Goal: Participate in discussion: Engage in conversation with other users on a specific topic

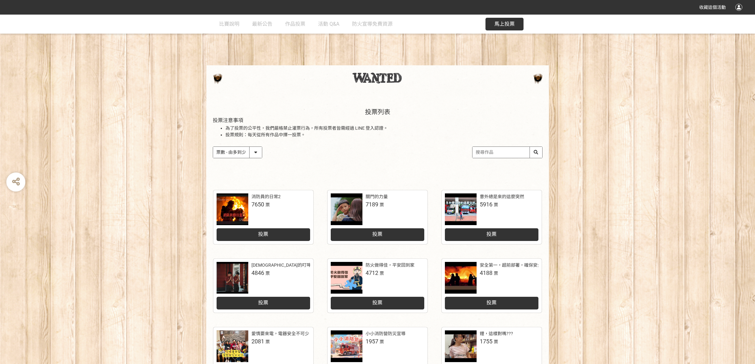
select select "vote"
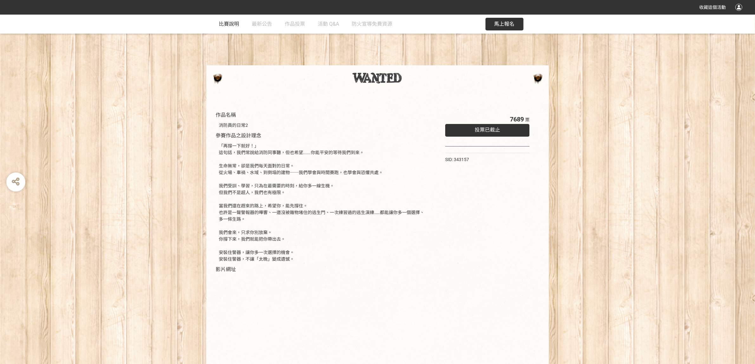
click at [221, 23] on span "比賽說明" at bounding box center [229, 24] width 20 height 6
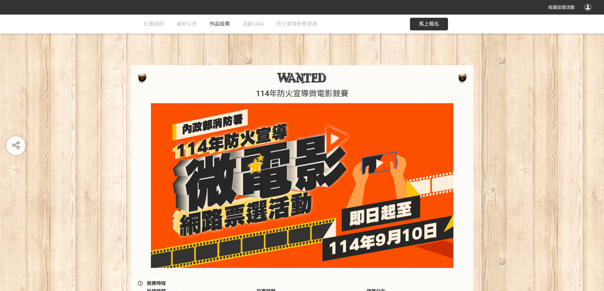
click at [226, 25] on span "作品投票" at bounding box center [220, 24] width 20 height 6
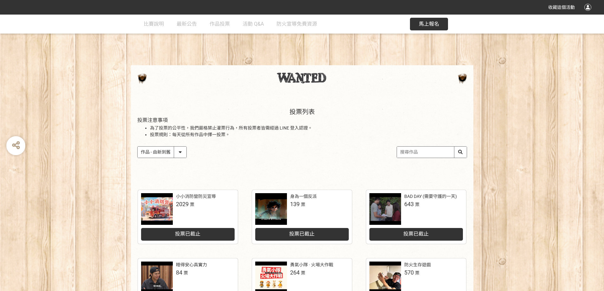
click at [179, 153] on select "作品 - 由新到舊 作品 - 由舊到新 票數 - 由多到少 票數 - 由少到多" at bounding box center [162, 152] width 49 height 11
select select "vote"
click at [138, 147] on select "作品 - 由新到舊 作品 - 由舊到新 票數 - 由多到少 票數 - 由少到多" at bounding box center [162, 152] width 49 height 11
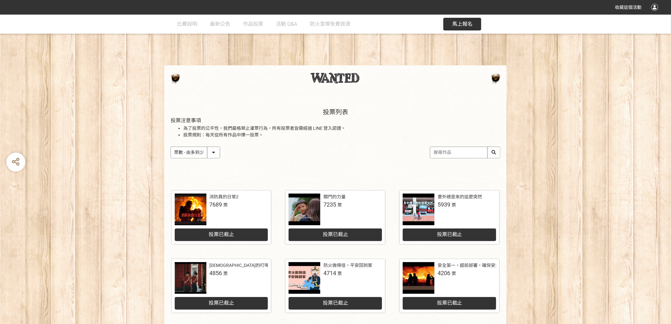
click at [243, 232] on div "投票已截止" at bounding box center [222, 234] width 94 height 13
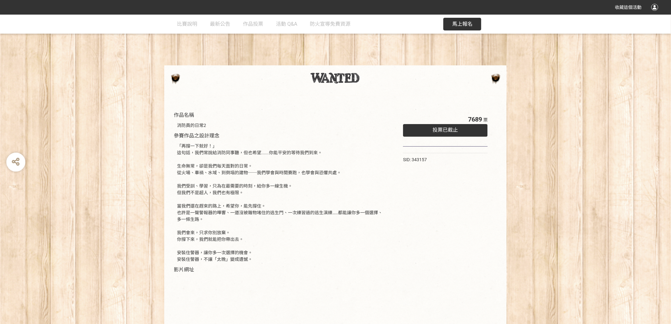
click at [438, 129] on span "投票已截止" at bounding box center [445, 130] width 25 height 6
